Goal: Navigation & Orientation: Find specific page/section

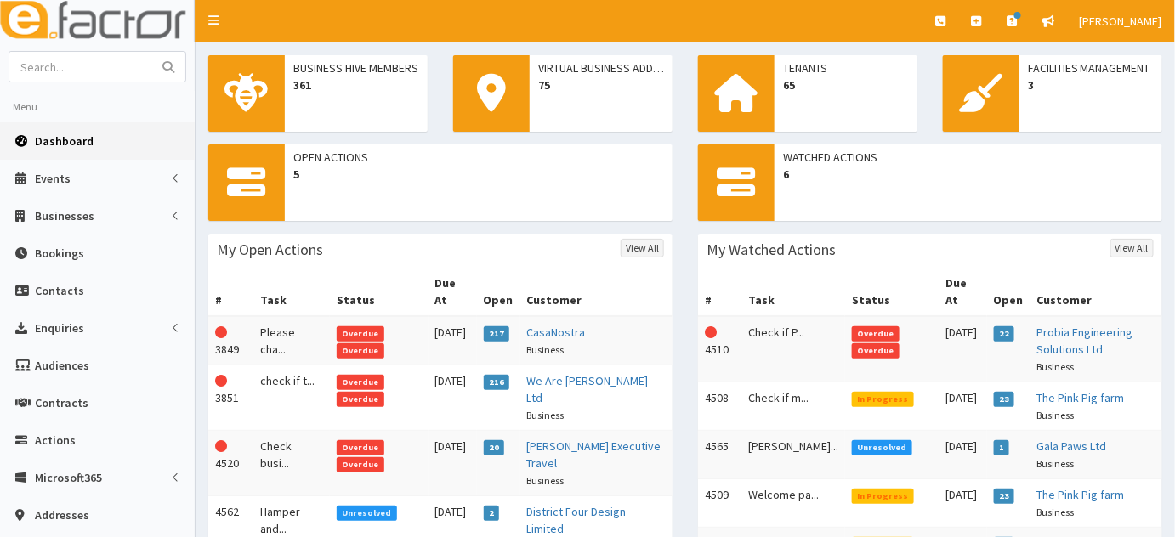
scroll to position [119, 0]
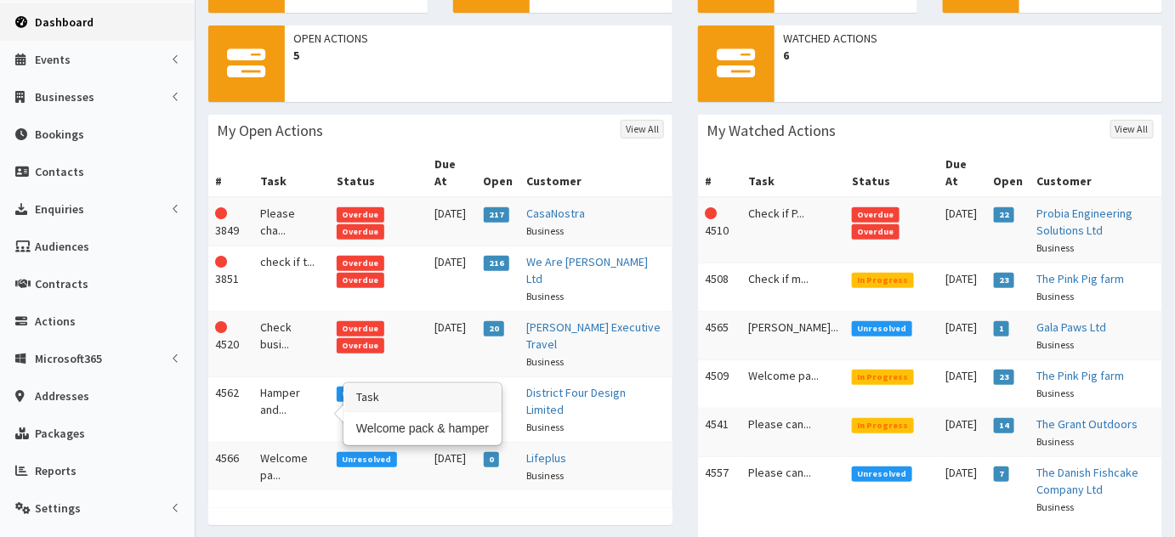
click at [277, 443] on td "Welcome pa..." at bounding box center [291, 467] width 77 height 48
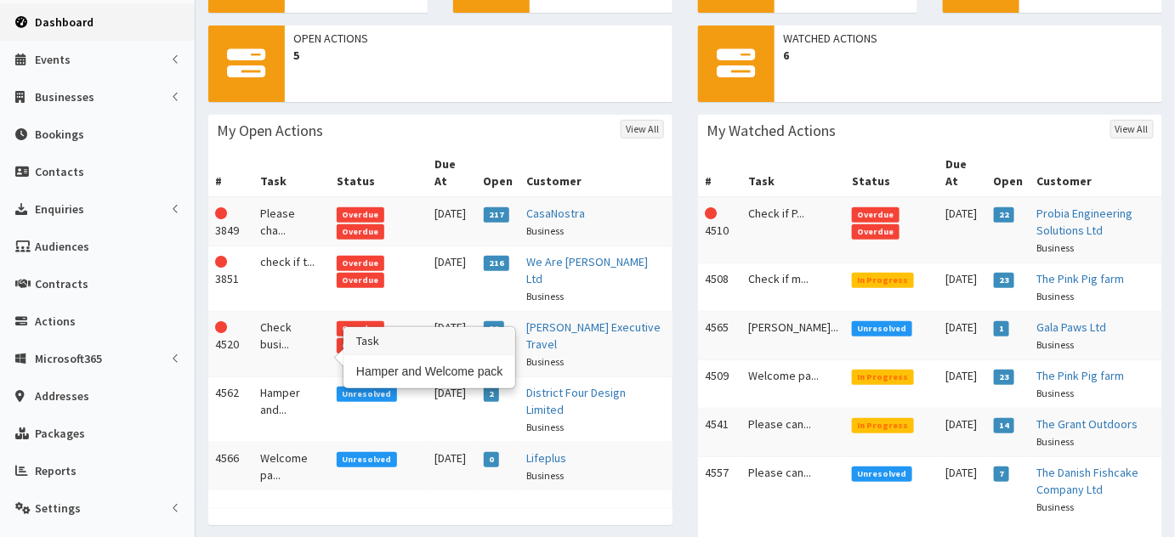
click at [320, 377] on td "Hamper and..." at bounding box center [291, 409] width 77 height 65
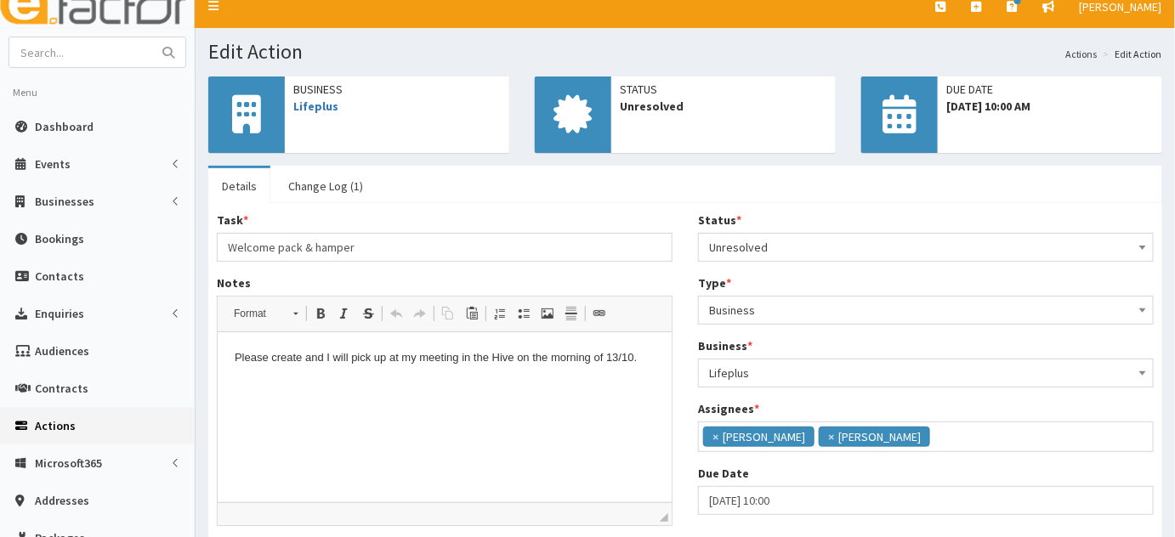
scroll to position [13, 0]
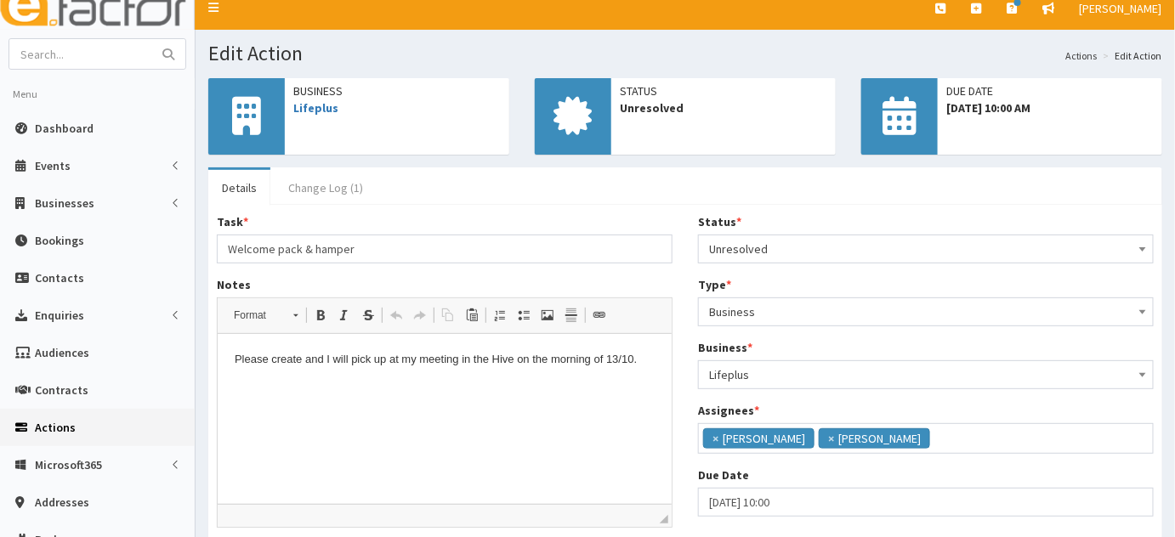
click at [316, 179] on link "Change Log (1)" at bounding box center [326, 188] width 102 height 36
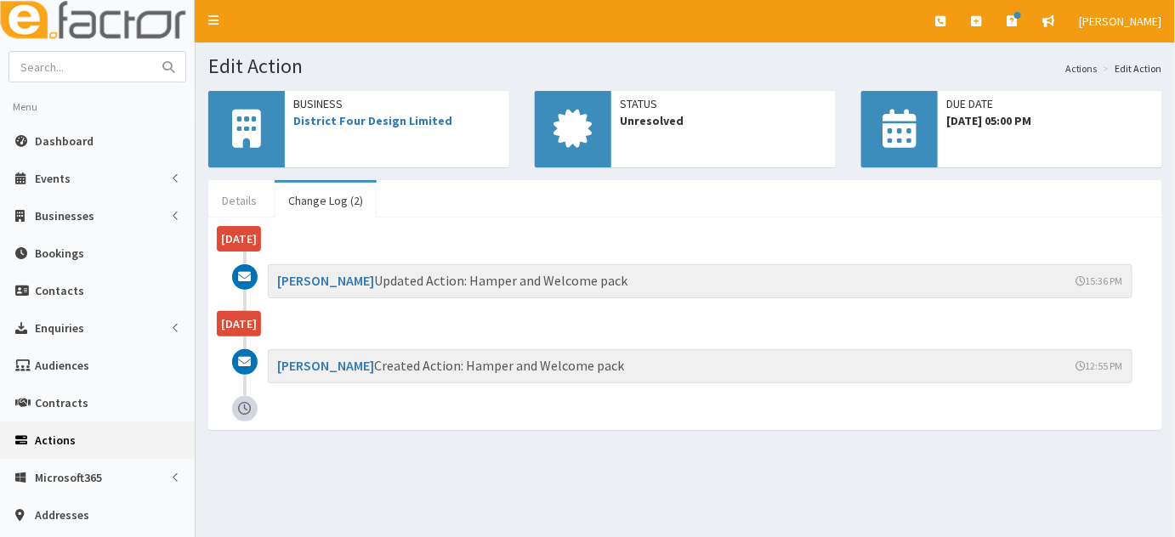
click at [228, 185] on link "Details" at bounding box center [239, 201] width 62 height 36
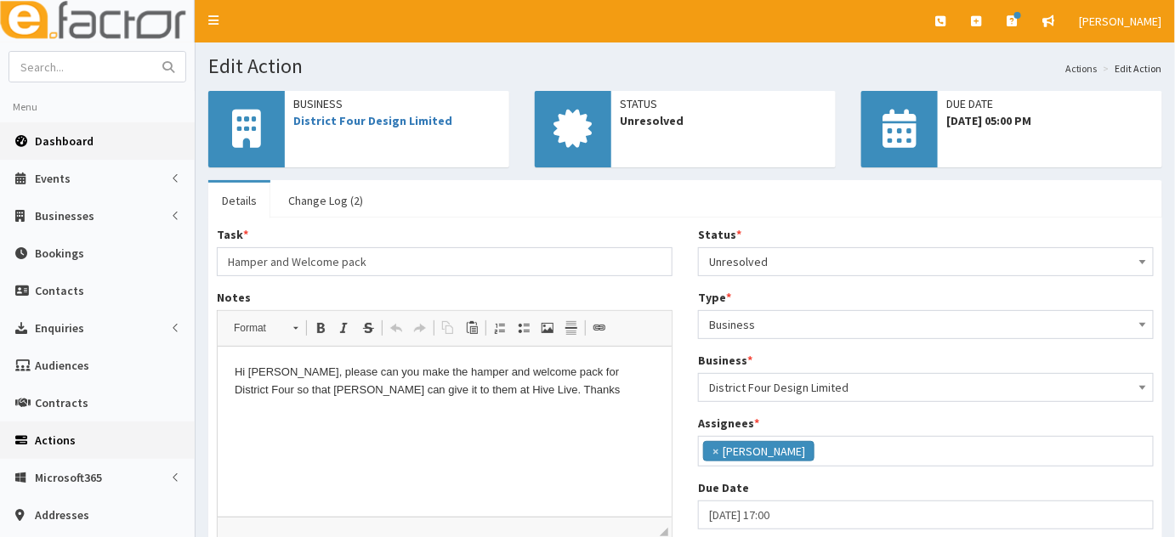
click at [77, 153] on link "Dashboard" at bounding box center [97, 140] width 195 height 37
